Goal: Task Accomplishment & Management: Complete application form

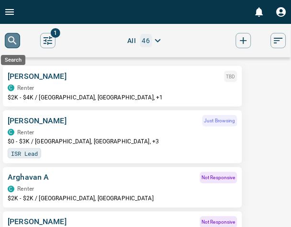
click at [16, 40] on icon "search button" at bounding box center [12, 40] width 11 height 11
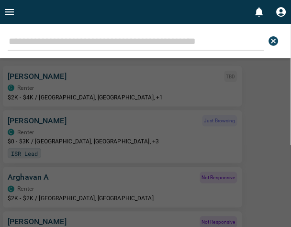
type input "**********"
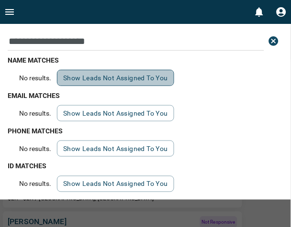
click at [97, 79] on button "Show leads not assigned to you" at bounding box center [115, 78] width 117 height 16
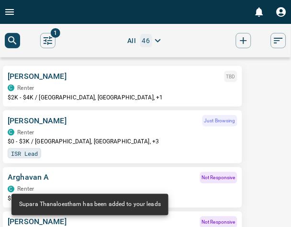
click at [11, 16] on icon "Open drawer" at bounding box center [9, 11] width 11 height 11
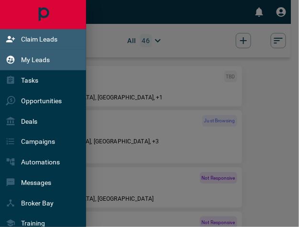
click at [37, 45] on div "Claim Leads" at bounding box center [32, 40] width 52 height 16
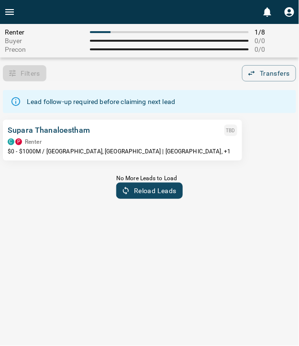
click at [195, 130] on div "Supara Thanaloestham TBD" at bounding box center [123, 129] width 230 height 11
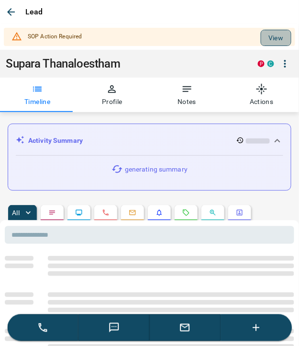
click at [271, 38] on button "View" at bounding box center [276, 38] width 31 height 16
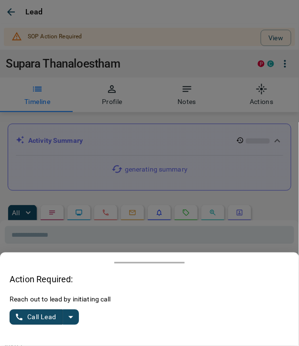
click at [75, 227] on icon "split button" at bounding box center [70, 316] width 11 height 11
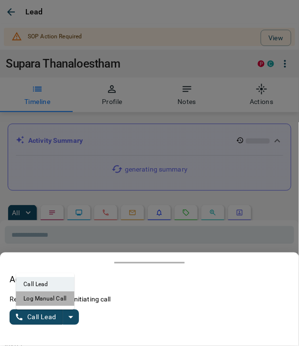
click at [55, 227] on li "Log Manual Call" at bounding box center [45, 298] width 58 height 14
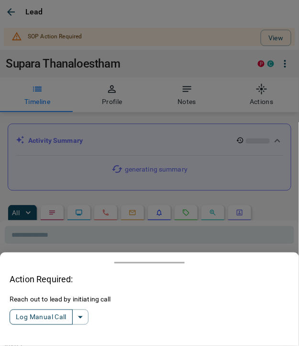
click at [46, 227] on button "Log Manual Call" at bounding box center [41, 316] width 63 height 15
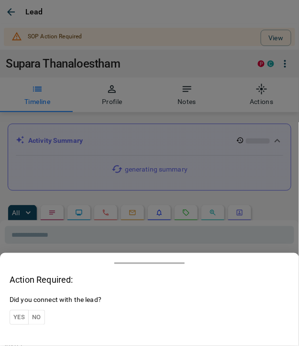
click at [20, 227] on button "Yes" at bounding box center [19, 317] width 19 height 15
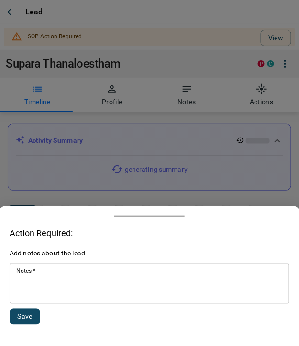
click at [105, 227] on textarea "Notes   *" at bounding box center [149, 283] width 267 height 33
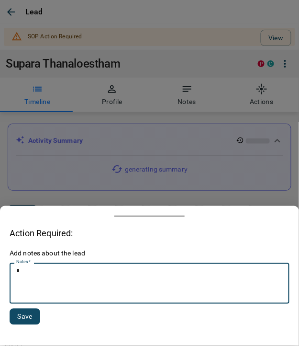
type textarea "*"
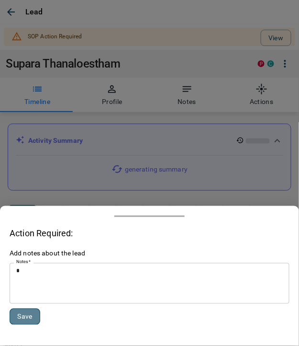
click at [19, 227] on button "Save" at bounding box center [25, 316] width 31 height 16
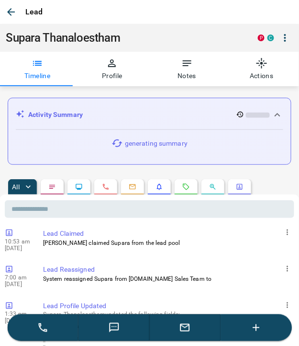
click at [18, 19] on div "Lead" at bounding box center [149, 12] width 299 height 24
click at [12, 14] on icon "button" at bounding box center [10, 11] width 11 height 11
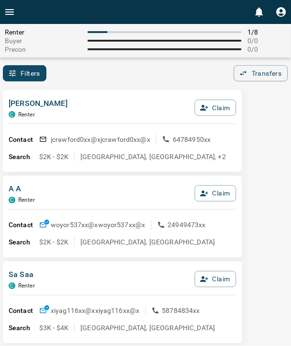
click at [12, 19] on button "Open drawer" at bounding box center [9, 12] width 19 height 24
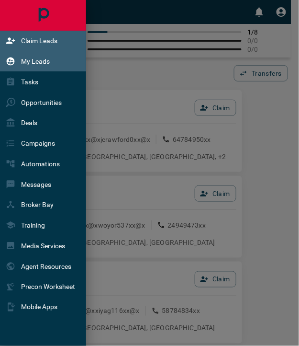
click at [32, 63] on p "My Leads" at bounding box center [35, 61] width 29 height 8
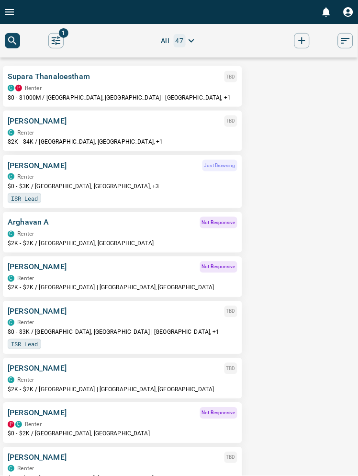
click at [14, 21] on button "Open drawer" at bounding box center [9, 12] width 19 height 24
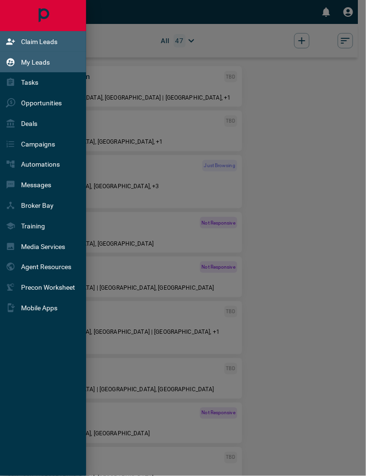
click at [22, 46] on div "Claim Leads" at bounding box center [32, 42] width 52 height 16
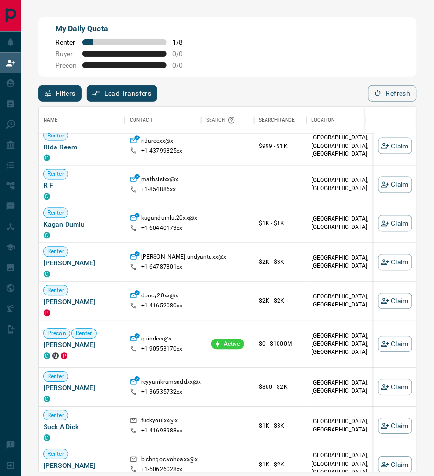
scroll to position [604, 0]
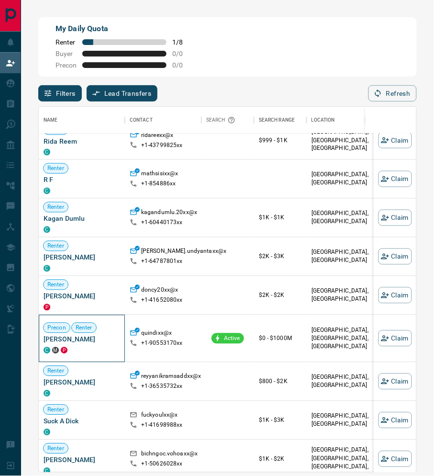
drag, startPoint x: 105, startPoint y: 340, endPoint x: 44, endPoint y: 342, distance: 61.3
click at [44, 227] on span "[PERSON_NAME]" at bounding box center [82, 340] width 77 height 10
copy span "[PERSON_NAME]"
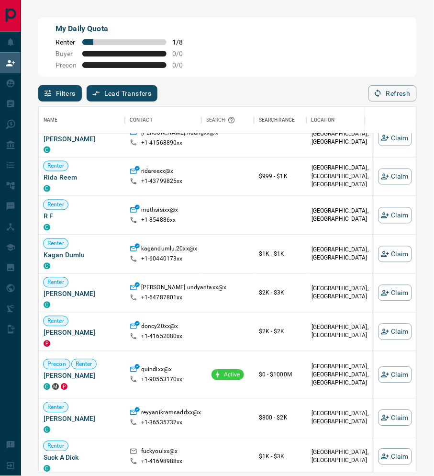
scroll to position [688, 0]
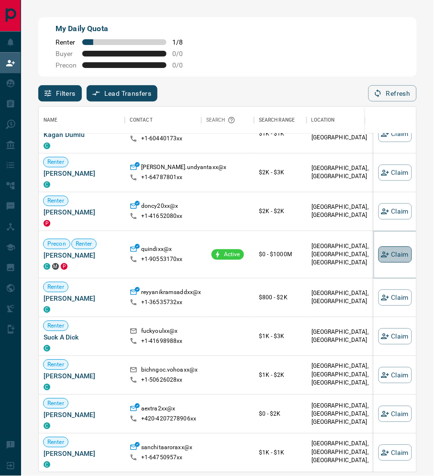
click at [299, 227] on button "Claim" at bounding box center [396, 254] width 34 height 16
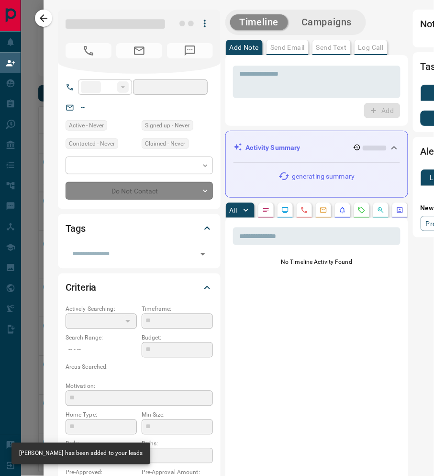
type input "**"
type input "**********"
type input "*"
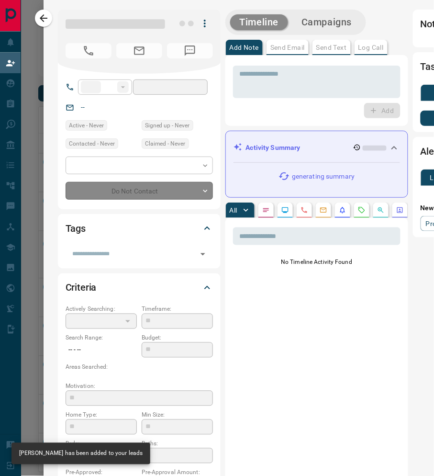
type input "**********"
type input "*******"
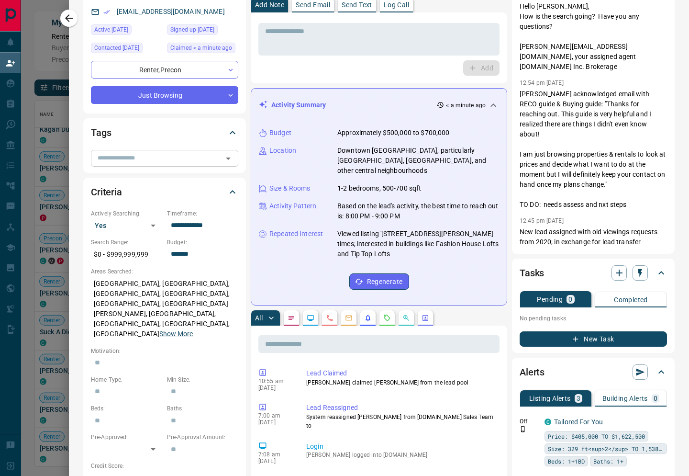
scroll to position [0, 0]
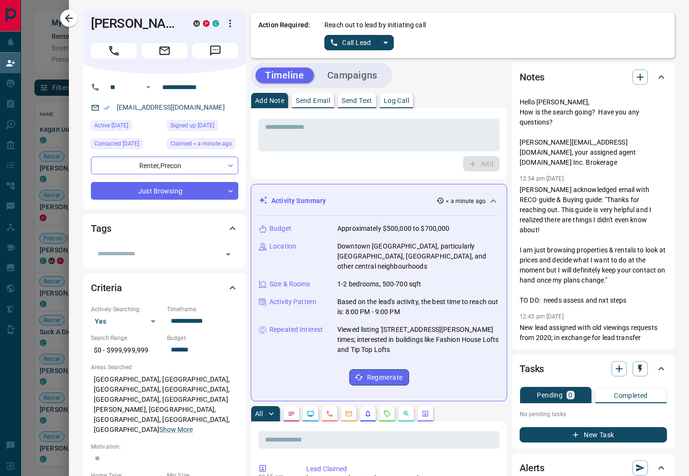
click at [299, 42] on button "split button" at bounding box center [386, 42] width 16 height 15
click at [299, 82] on li "Log Manual Call" at bounding box center [358, 75] width 58 height 14
click at [299, 46] on button "Log Manual Call" at bounding box center [356, 42] width 63 height 15
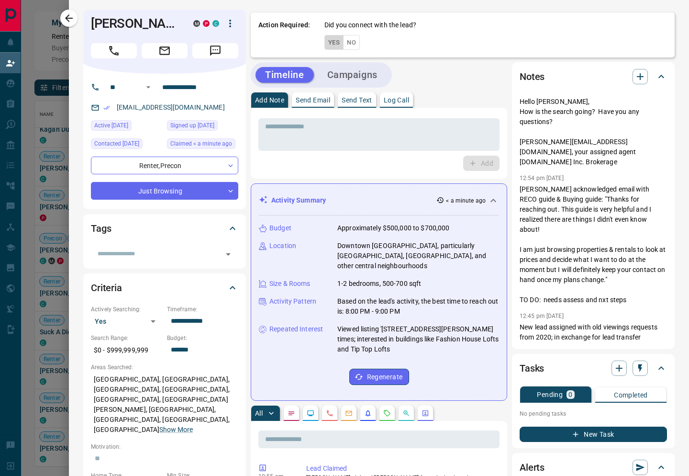
click at [299, 41] on button "Yes" at bounding box center [334, 42] width 19 height 15
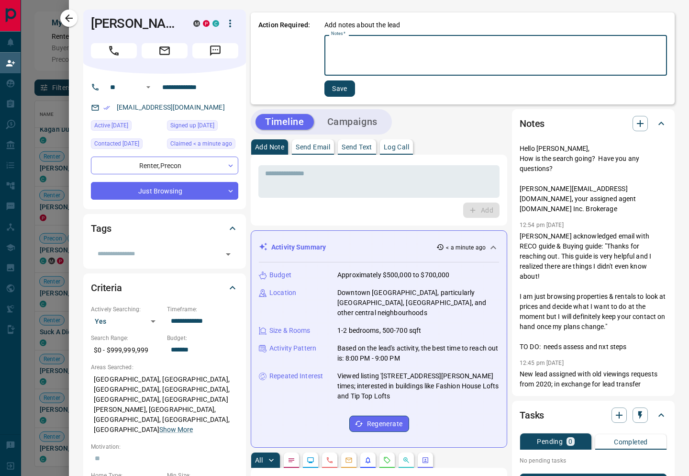
click at [299, 51] on textarea "Notes   *" at bounding box center [495, 55] width 329 height 33
type textarea "*"
click at [299, 89] on button "Save" at bounding box center [340, 88] width 31 height 16
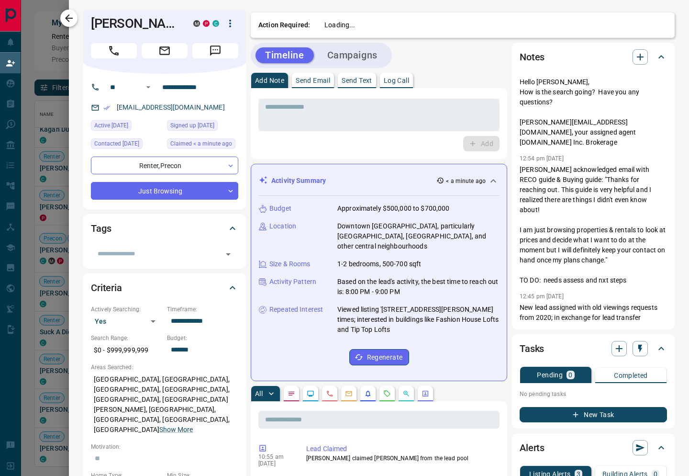
click at [64, 15] on icon "button" at bounding box center [68, 17] width 11 height 11
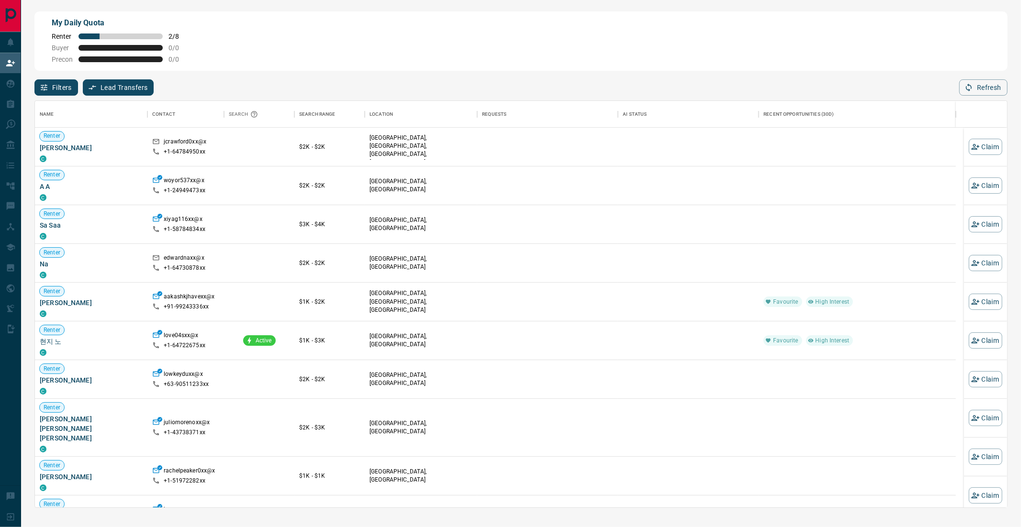
scroll to position [8, 8]
